Goal: Task Accomplishment & Management: Manage account settings

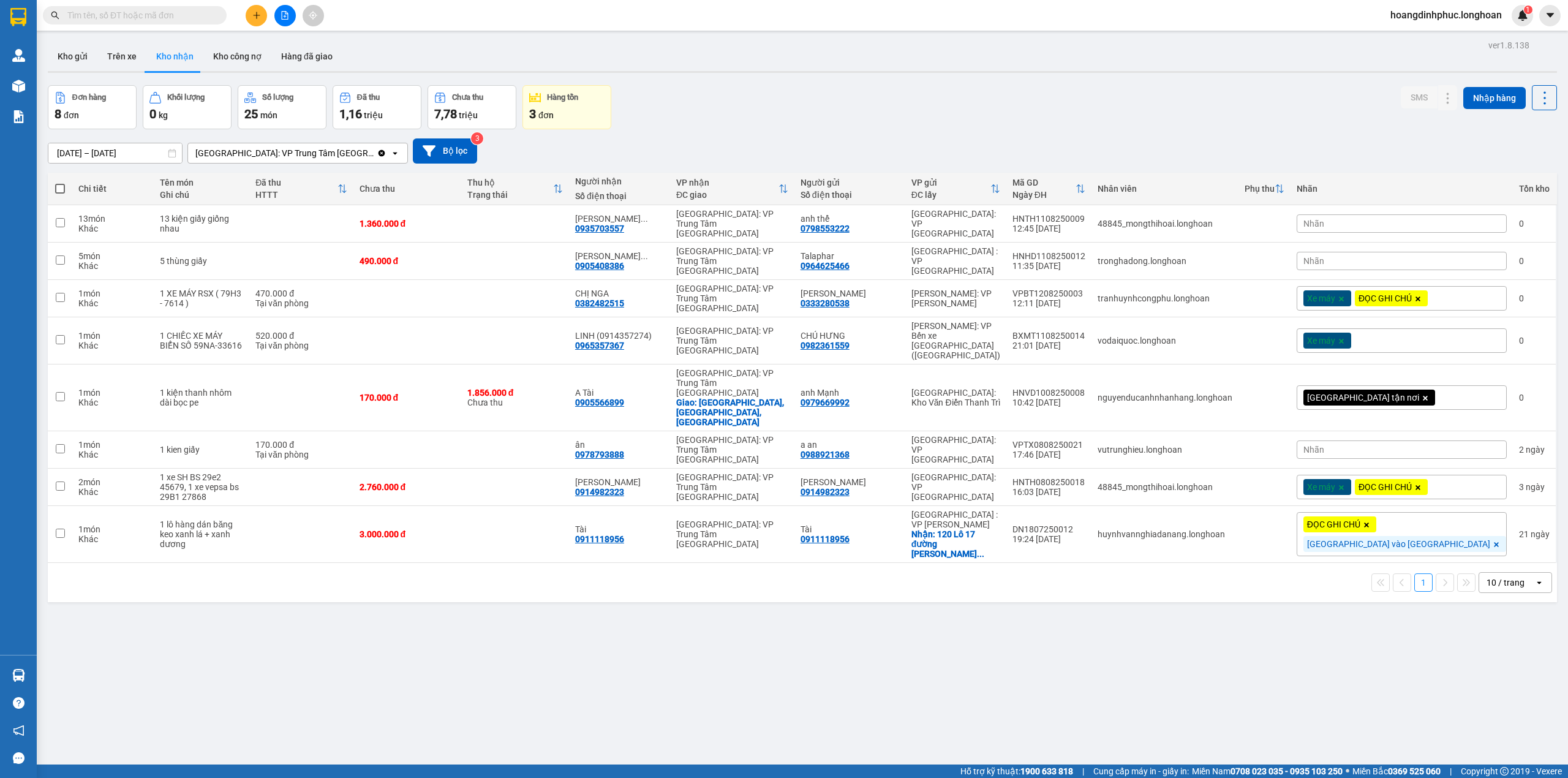
click at [1497, 577] on div "10 / trang" at bounding box center [1506, 583] width 38 height 12
click at [1499, 691] on span "100 / trang" at bounding box center [1498, 686] width 44 height 12
click at [664, 388] on div "A Tài 0905566899" at bounding box center [620, 398] width 89 height 20
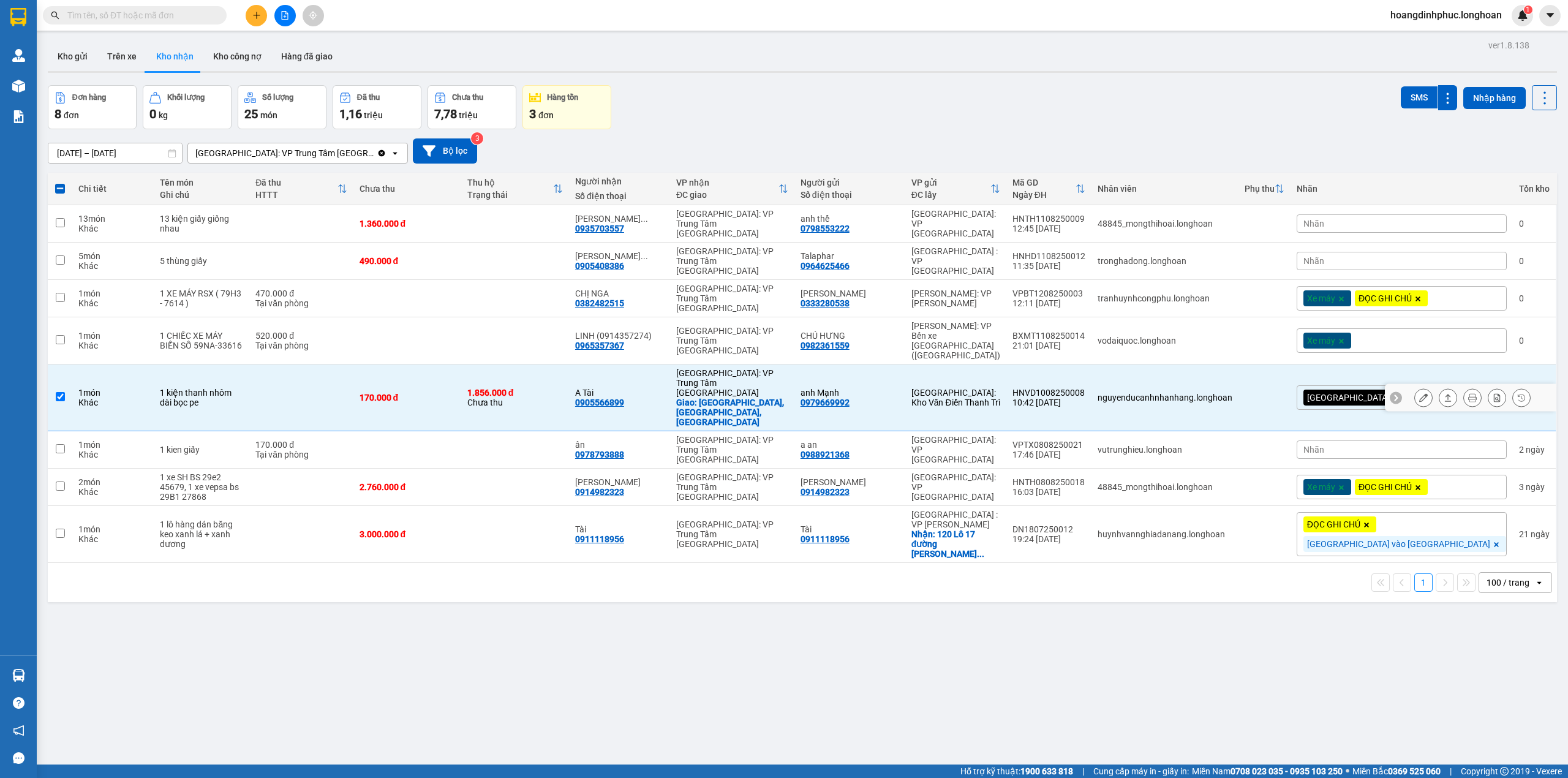
click at [664, 388] on div "A Tài" at bounding box center [620, 393] width 89 height 10
checkbox input "false"
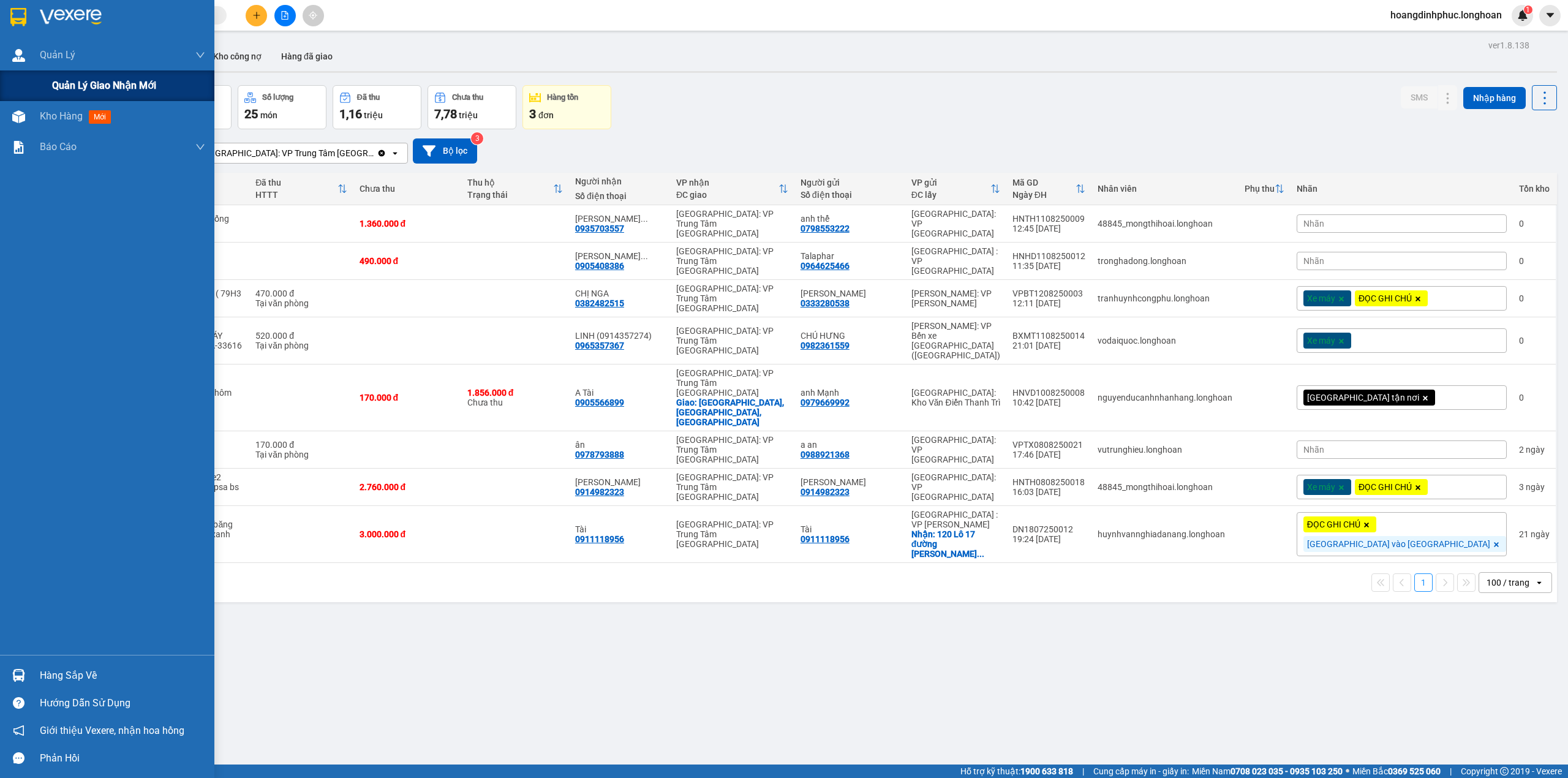
click at [42, 84] on div "Quản lý giao nhận mới" at bounding box center [107, 86] width 214 height 31
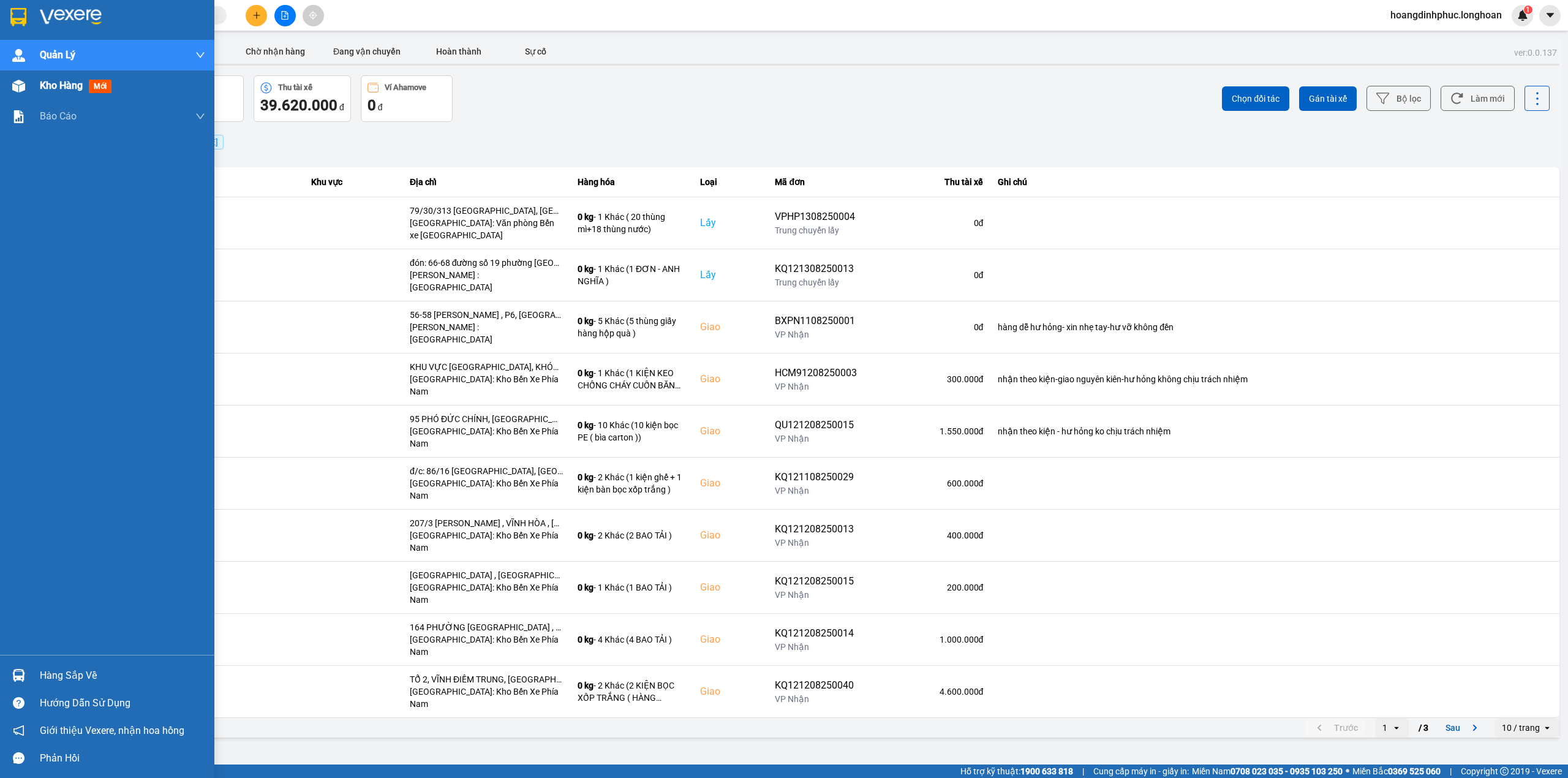
click at [57, 91] on span "Kho hàng" at bounding box center [61, 85] width 43 height 12
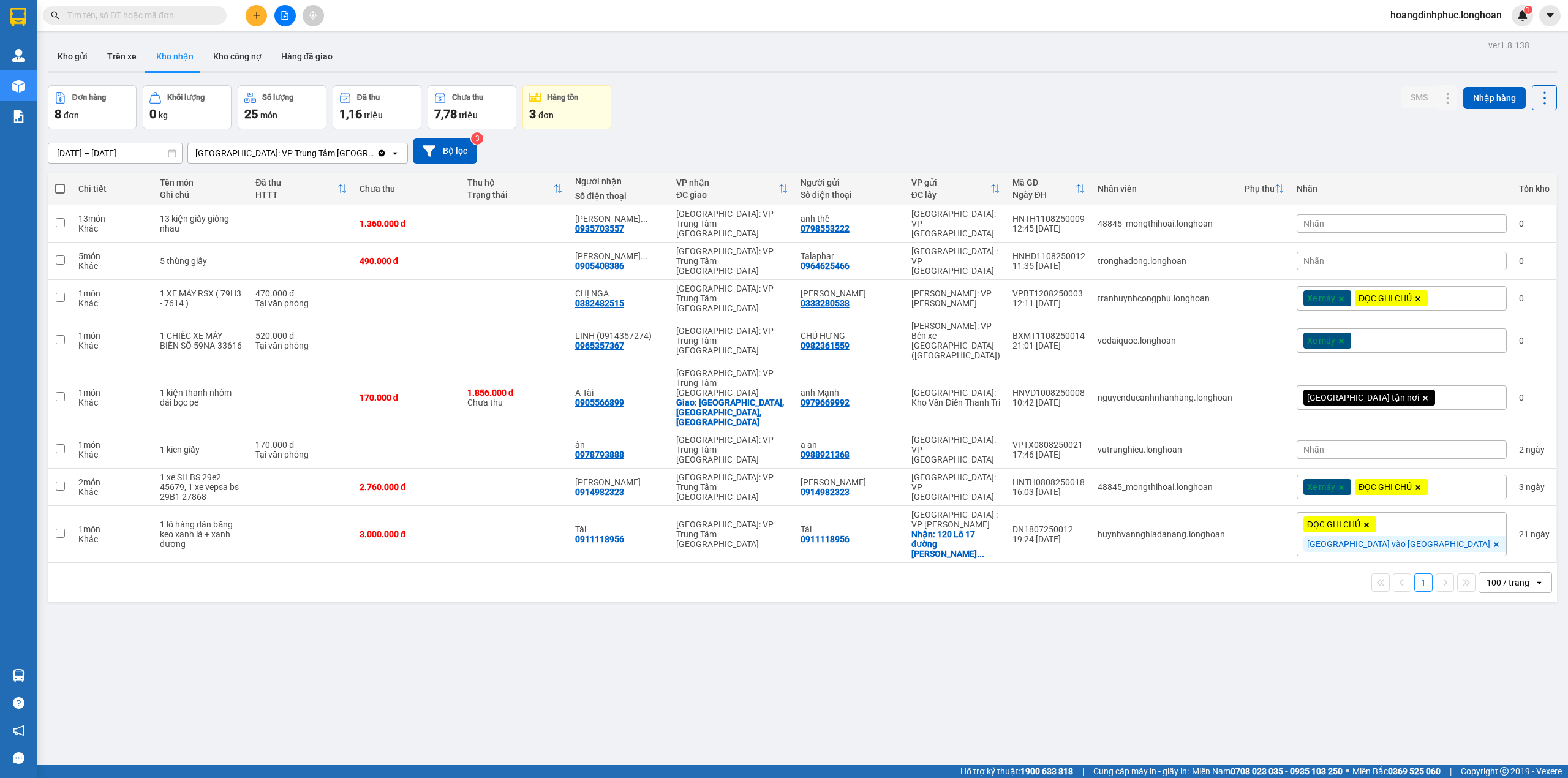
click at [624, 775] on div "Hỗ trợ kỹ thuật: 1900 633 818 | Cung cấp máy in - giấy in: [GEOGRAPHIC_DATA] 07…" at bounding box center [781, 772] width 1562 height 14
click at [784, 370] on div "[GEOGRAPHIC_DATA]: VP Trung Tâm [GEOGRAPHIC_DATA]" at bounding box center [732, 382] width 112 height 29
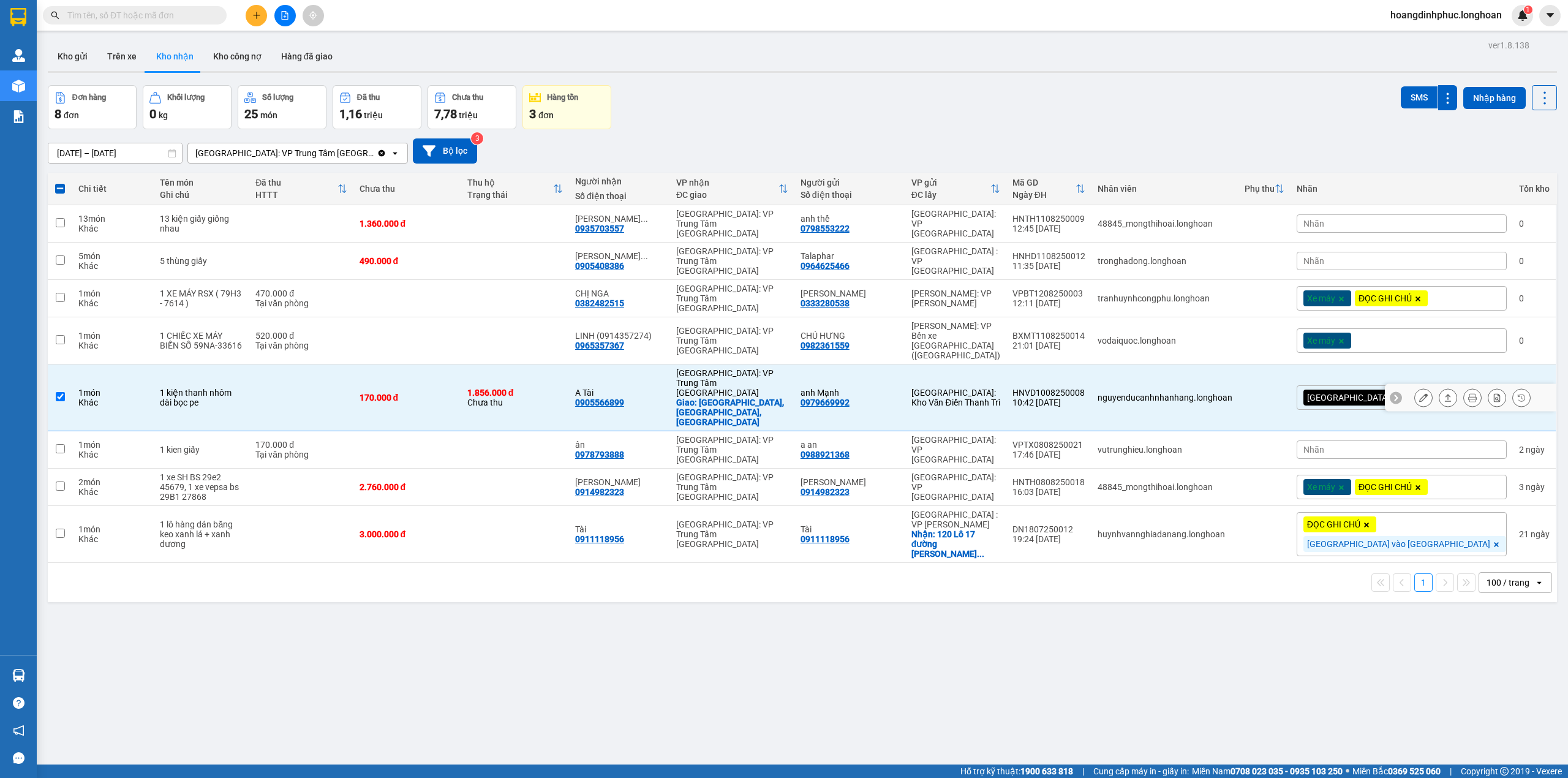
click at [455, 393] on div "170.000 đ" at bounding box center [408, 398] width 96 height 10
checkbox input "false"
